Goal: Information Seeking & Learning: Find specific fact

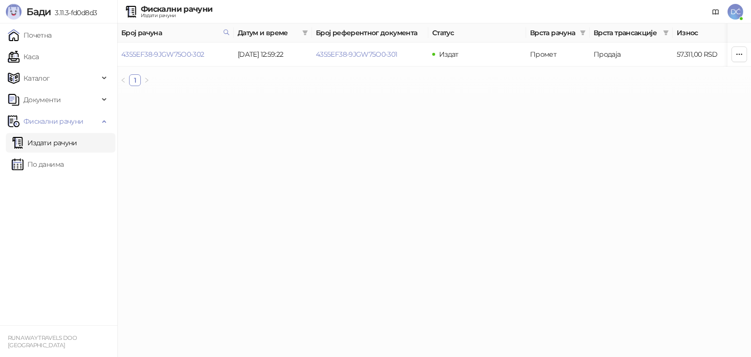
click at [226, 33] on icon at bounding box center [226, 32] width 7 height 7
paste input "text"
click at [219, 78] on button "У реду" at bounding box center [213, 75] width 30 height 12
click at [228, 31] on icon at bounding box center [226, 32] width 7 height 7
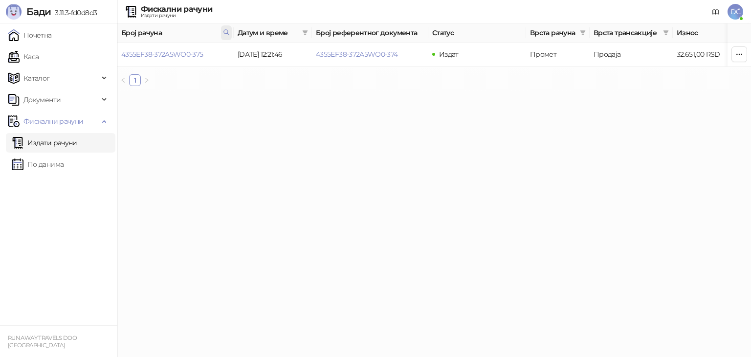
click at [228, 31] on icon at bounding box center [226, 32] width 7 height 7
paste input "text"
click at [212, 72] on button "У реду" at bounding box center [213, 75] width 30 height 12
click at [223, 33] on span at bounding box center [226, 32] width 11 height 15
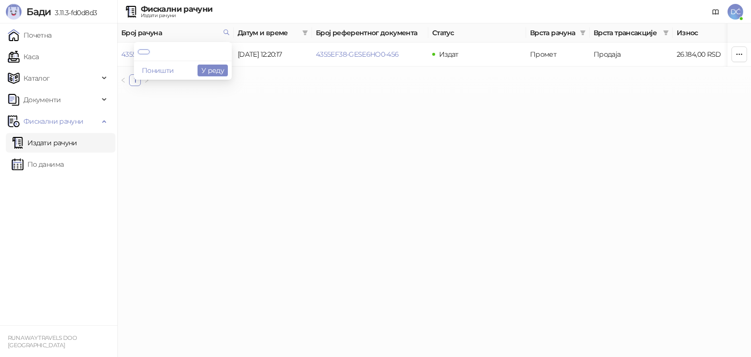
paste input "text"
click at [221, 79] on button "У реду" at bounding box center [213, 75] width 30 height 12
click at [227, 32] on icon at bounding box center [226, 32] width 5 height 5
drag, startPoint x: 223, startPoint y: 53, endPoint x: 127, endPoint y: 44, distance: 96.8
click at [127, 44] on body "**********" at bounding box center [375, 47] width 751 height 94
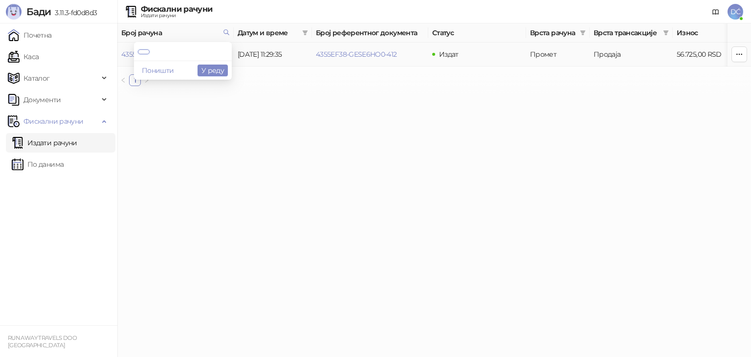
paste input "text"
click at [219, 75] on button "У реду" at bounding box center [213, 75] width 30 height 12
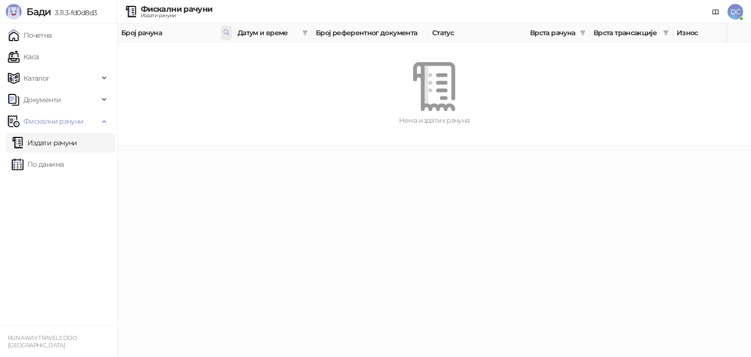
click at [225, 33] on icon at bounding box center [226, 32] width 7 height 7
drag, startPoint x: 225, startPoint y: 51, endPoint x: 127, endPoint y: 55, distance: 97.9
click at [127, 55] on body "**********" at bounding box center [375, 73] width 751 height 146
click at [210, 75] on button "У реду" at bounding box center [213, 71] width 30 height 12
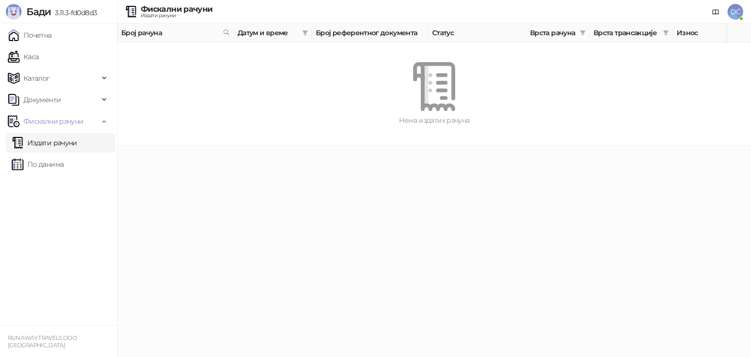
click at [51, 147] on link "Издати рачуни" at bounding box center [45, 143] width 66 height 20
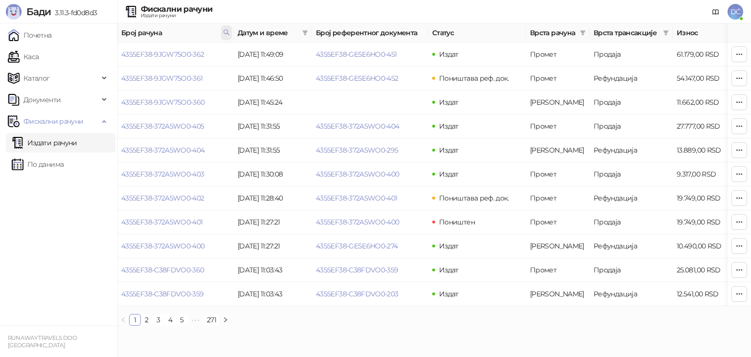
click at [228, 30] on icon at bounding box center [226, 32] width 7 height 7
drag, startPoint x: 226, startPoint y: 55, endPoint x: 123, endPoint y: 47, distance: 102.6
click at [123, 47] on body "[PERSON_NAME] 3.11.3-fd0d8d3 Почетна Каса Каталог Документи Фискални рачуни Изд…" at bounding box center [375, 167] width 751 height 334
paste input "text"
click at [215, 80] on button "У реду" at bounding box center [213, 75] width 30 height 12
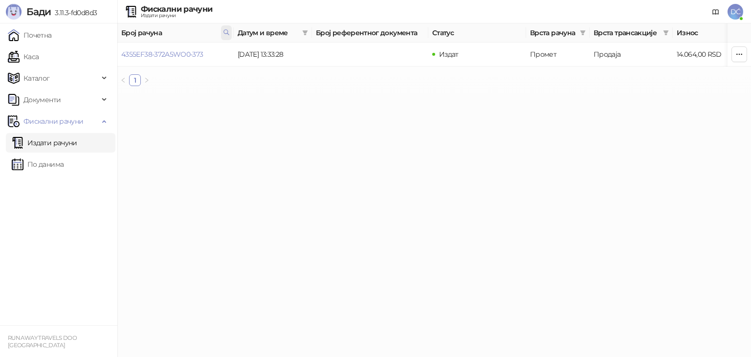
click at [226, 32] on icon at bounding box center [226, 32] width 7 height 7
drag, startPoint x: 222, startPoint y: 55, endPoint x: 101, endPoint y: 65, distance: 121.7
click at [101, 65] on body "**********" at bounding box center [375, 47] width 751 height 94
paste input "text"
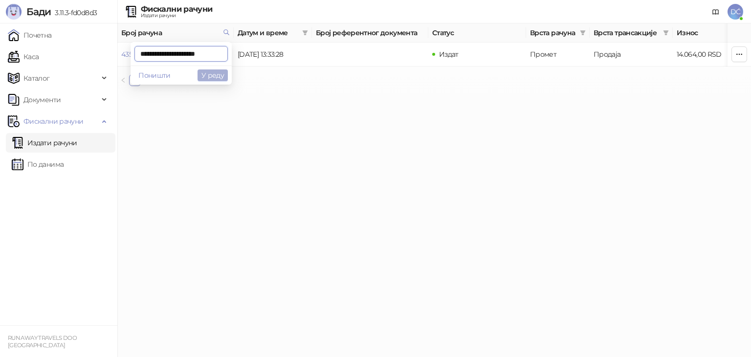
click at [213, 76] on button "У реду" at bounding box center [213, 75] width 30 height 12
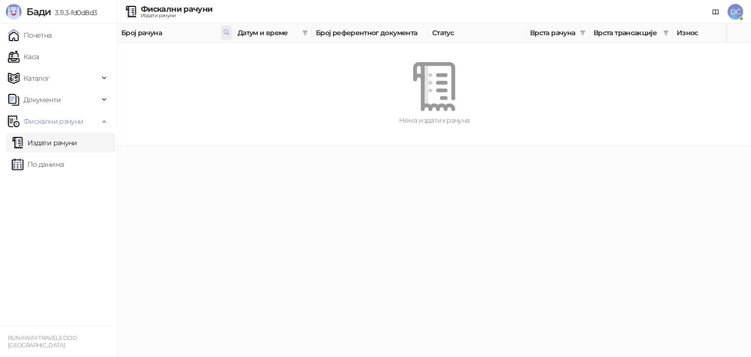
click at [229, 32] on icon at bounding box center [226, 32] width 7 height 7
drag, startPoint x: 223, startPoint y: 56, endPoint x: 115, endPoint y: 55, distance: 107.6
click at [115, 55] on body "**********" at bounding box center [375, 73] width 751 height 146
paste input "text"
click at [220, 73] on button "У реду" at bounding box center [213, 75] width 30 height 12
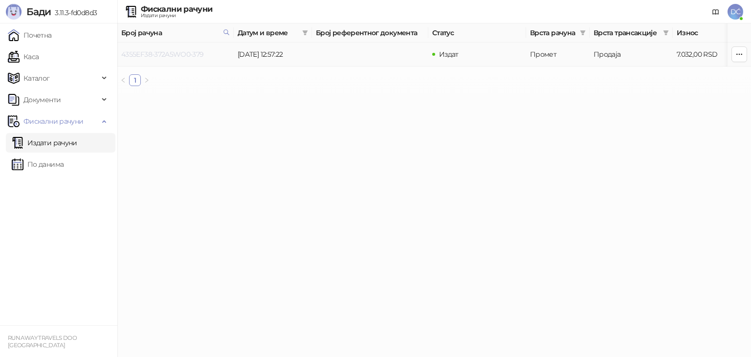
click at [188, 54] on link "4355EF38-372A5WO0-379" at bounding box center [162, 54] width 83 height 9
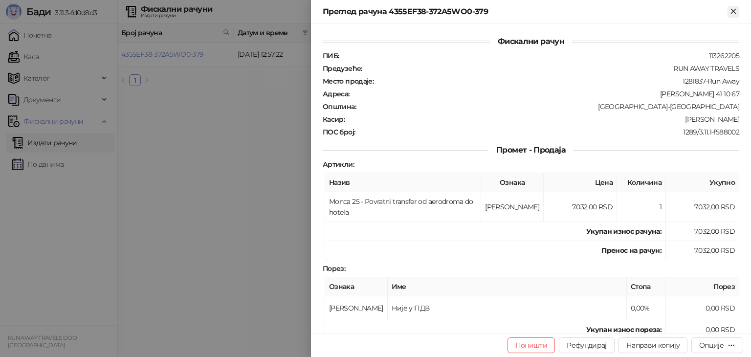
click at [736, 12] on icon "Close" at bounding box center [733, 11] width 9 height 9
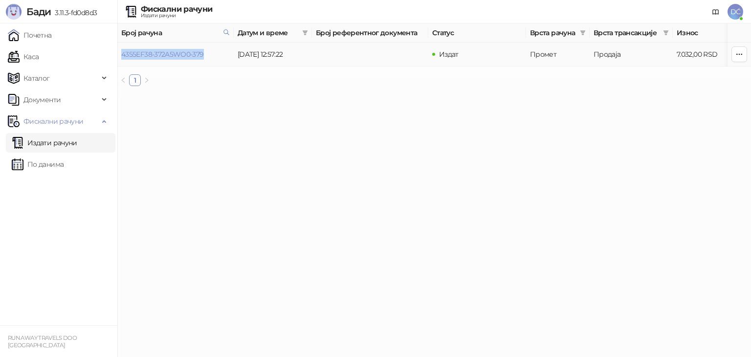
drag, startPoint x: 210, startPoint y: 51, endPoint x: 121, endPoint y: 51, distance: 89.5
click at [121, 51] on td "4355EF38-372A5WO0-379" at bounding box center [175, 55] width 116 height 24
copy link "4355EF38-372A5WO0-379"
click at [225, 33] on icon at bounding box center [226, 32] width 7 height 7
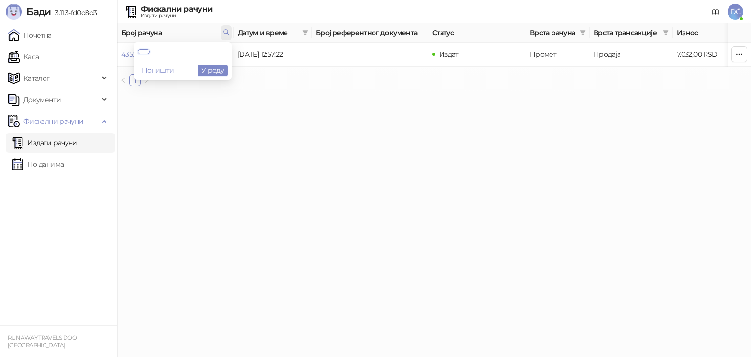
click at [225, 33] on icon at bounding box center [226, 32] width 7 height 7
click at [216, 94] on html "**********" at bounding box center [375, 47] width 751 height 94
click at [226, 34] on icon at bounding box center [226, 32] width 5 height 5
drag, startPoint x: 224, startPoint y: 57, endPoint x: 115, endPoint y: 57, distance: 108.6
click at [115, 57] on body "**********" at bounding box center [375, 47] width 751 height 94
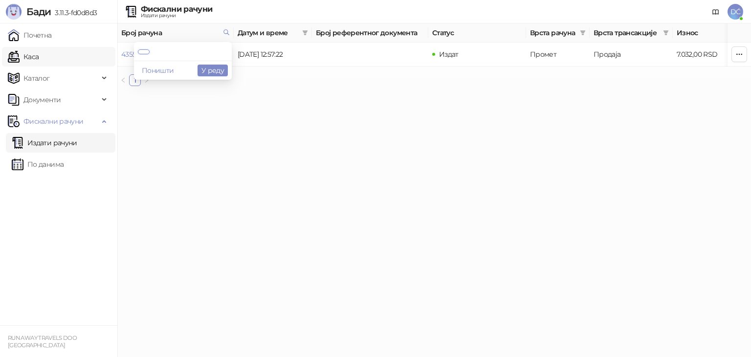
paste input "text"
click at [205, 75] on button "У реду" at bounding box center [213, 75] width 30 height 12
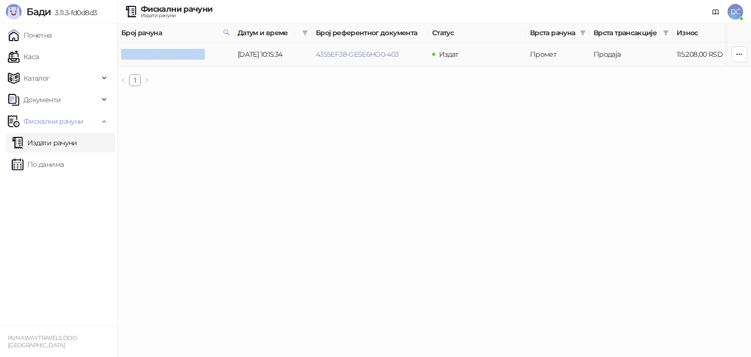
drag, startPoint x: 217, startPoint y: 53, endPoint x: 122, endPoint y: 50, distance: 95.5
click at [122, 50] on td "4355EF38-GESE6HO0-404" at bounding box center [175, 55] width 116 height 24
copy link "4355EF38-GESE6HO0-404"
click at [225, 35] on icon at bounding box center [226, 32] width 7 height 7
drag, startPoint x: 225, startPoint y: 52, endPoint x: 121, endPoint y: 54, distance: 103.7
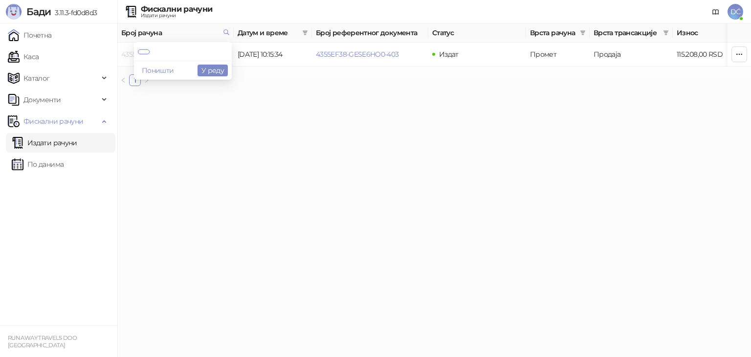
click at [121, 54] on body "**********" at bounding box center [375, 47] width 751 height 94
paste input "text"
click at [221, 76] on button "У реду" at bounding box center [213, 75] width 30 height 12
click at [225, 34] on icon at bounding box center [226, 32] width 7 height 7
drag, startPoint x: 220, startPoint y: 55, endPoint x: 123, endPoint y: 54, distance: 97.4
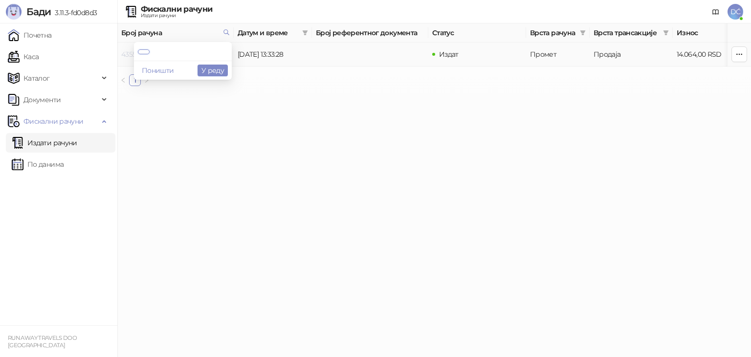
click at [123, 54] on body "**********" at bounding box center [375, 47] width 751 height 94
paste input "text"
type input "**********"
click at [218, 71] on button "У реду" at bounding box center [213, 75] width 30 height 12
